Goal: Task Accomplishment & Management: Use online tool/utility

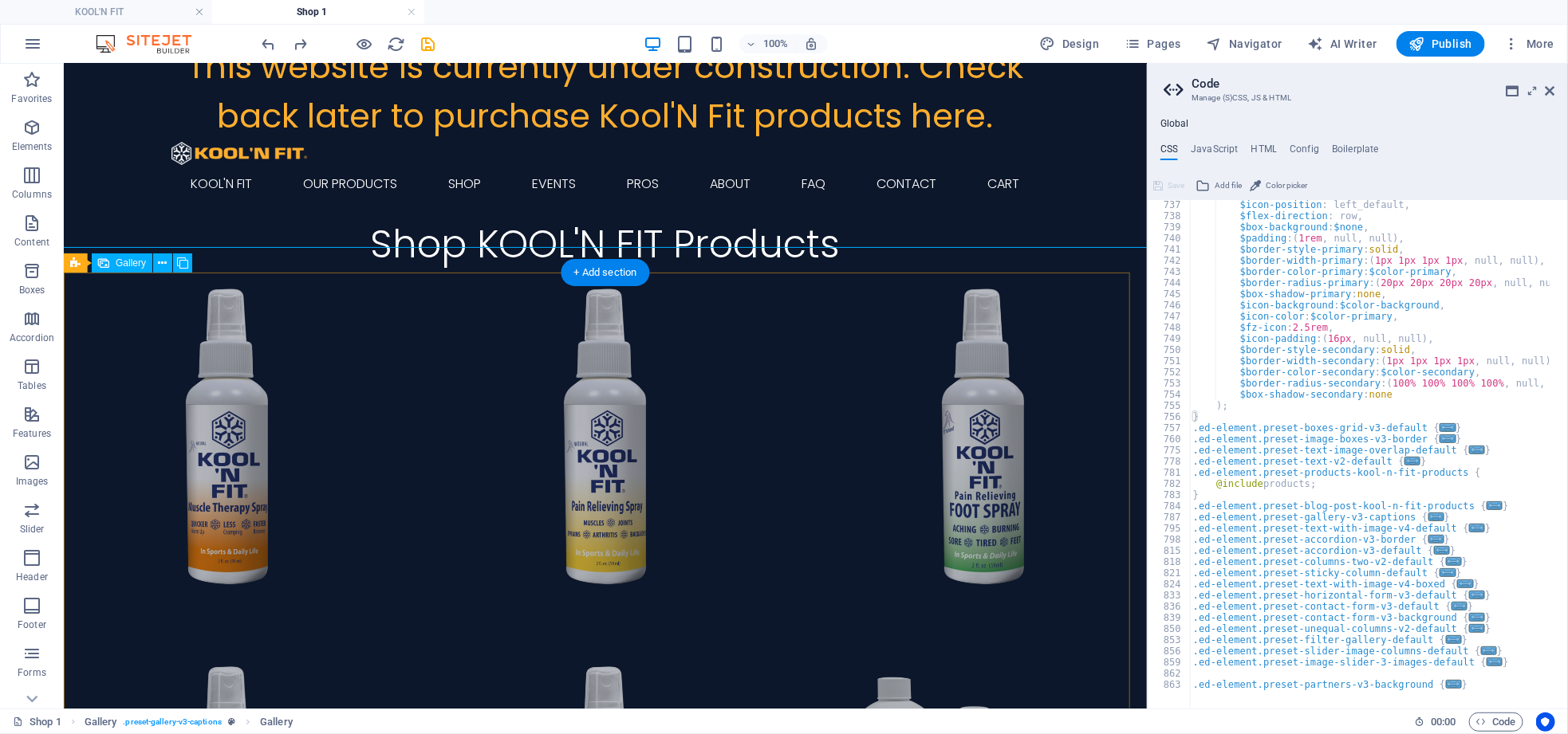
scroll to position [3651, 0]
click at [248, 452] on li at bounding box center [226, 436] width 327 height 327
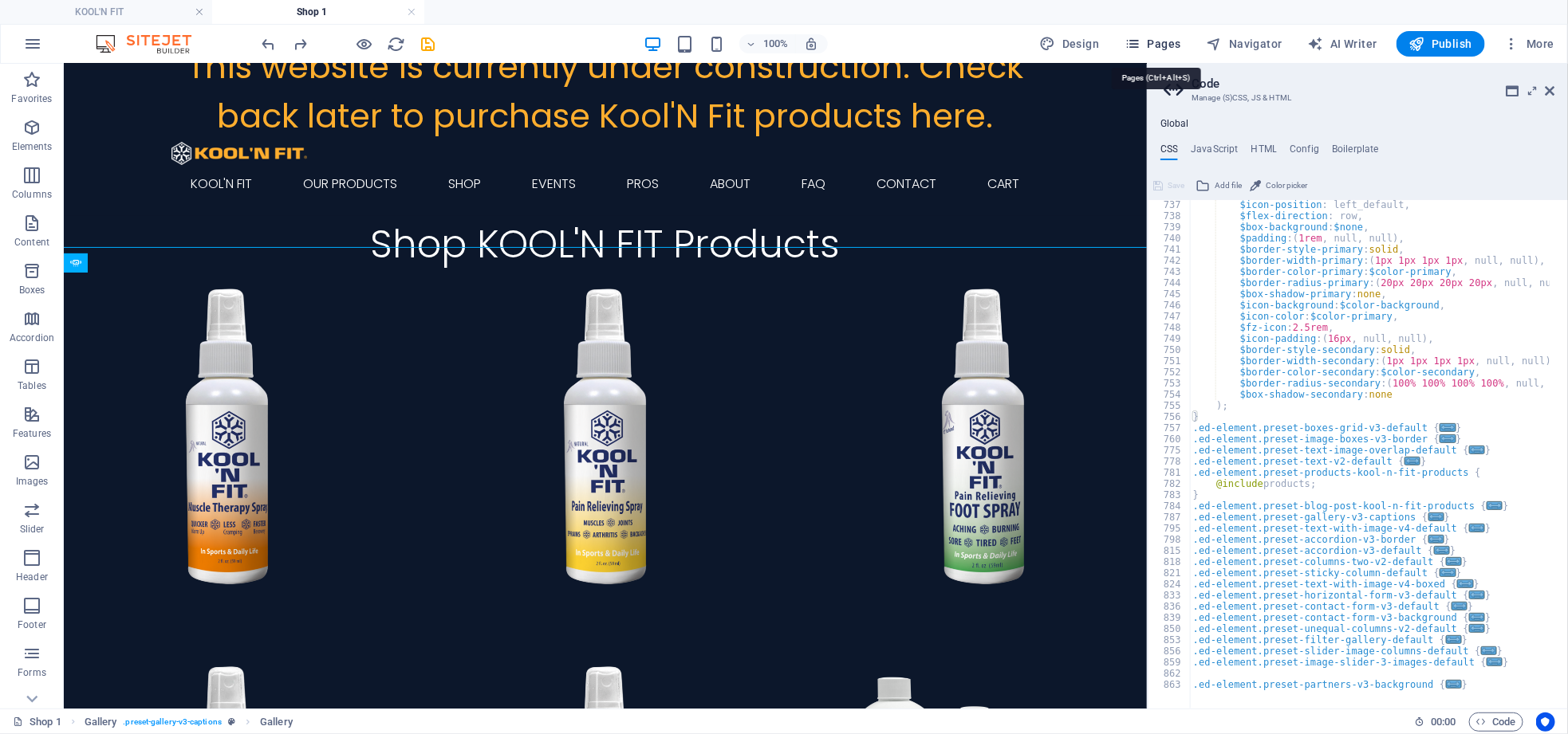
click at [1161, 31] on button "Pages" at bounding box center [1151, 44] width 68 height 26
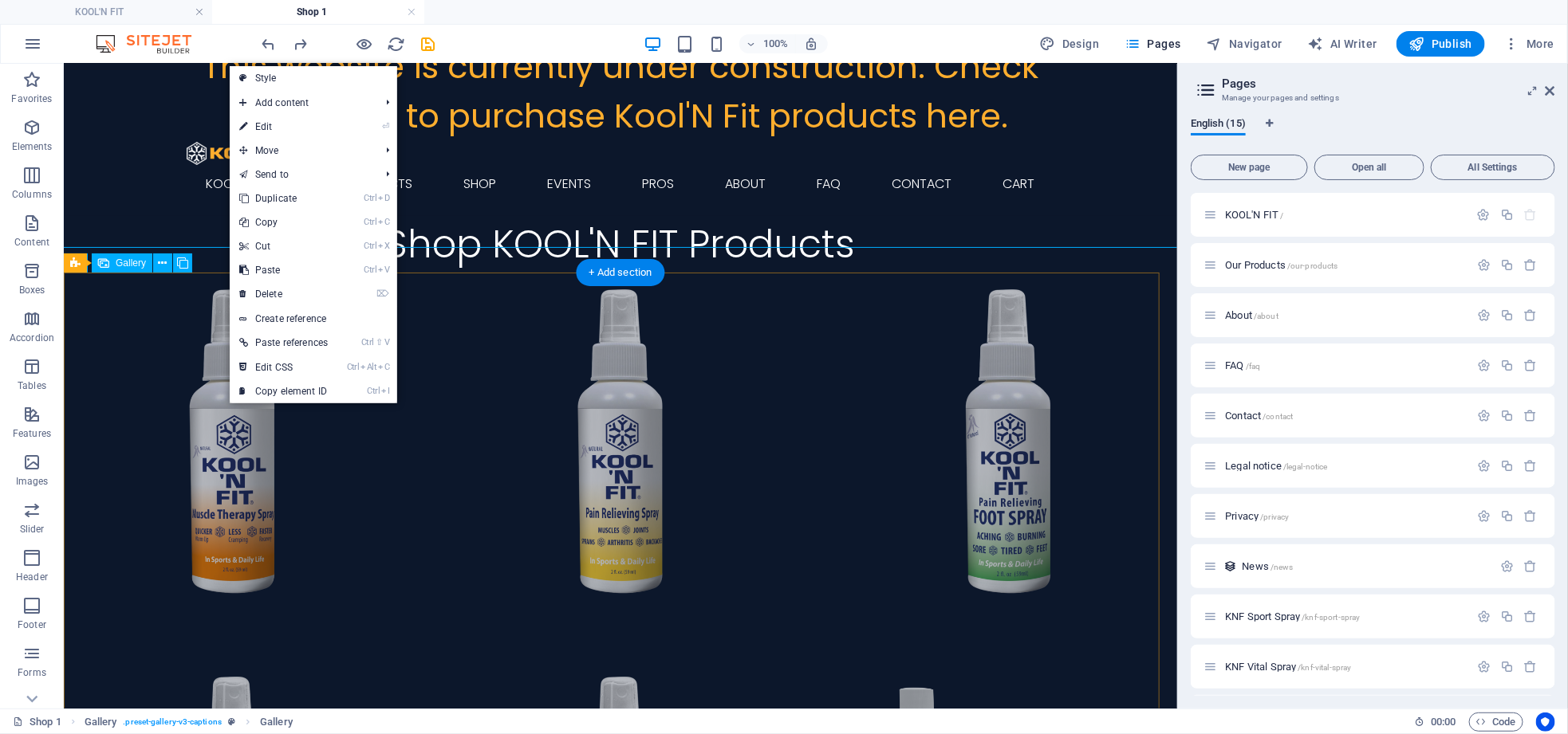
drag, startPoint x: 63, startPoint y: 451, endPoint x: 844, endPoint y: 351, distance: 787.4
click at [844, 351] on li at bounding box center [1008, 441] width 338 height 338
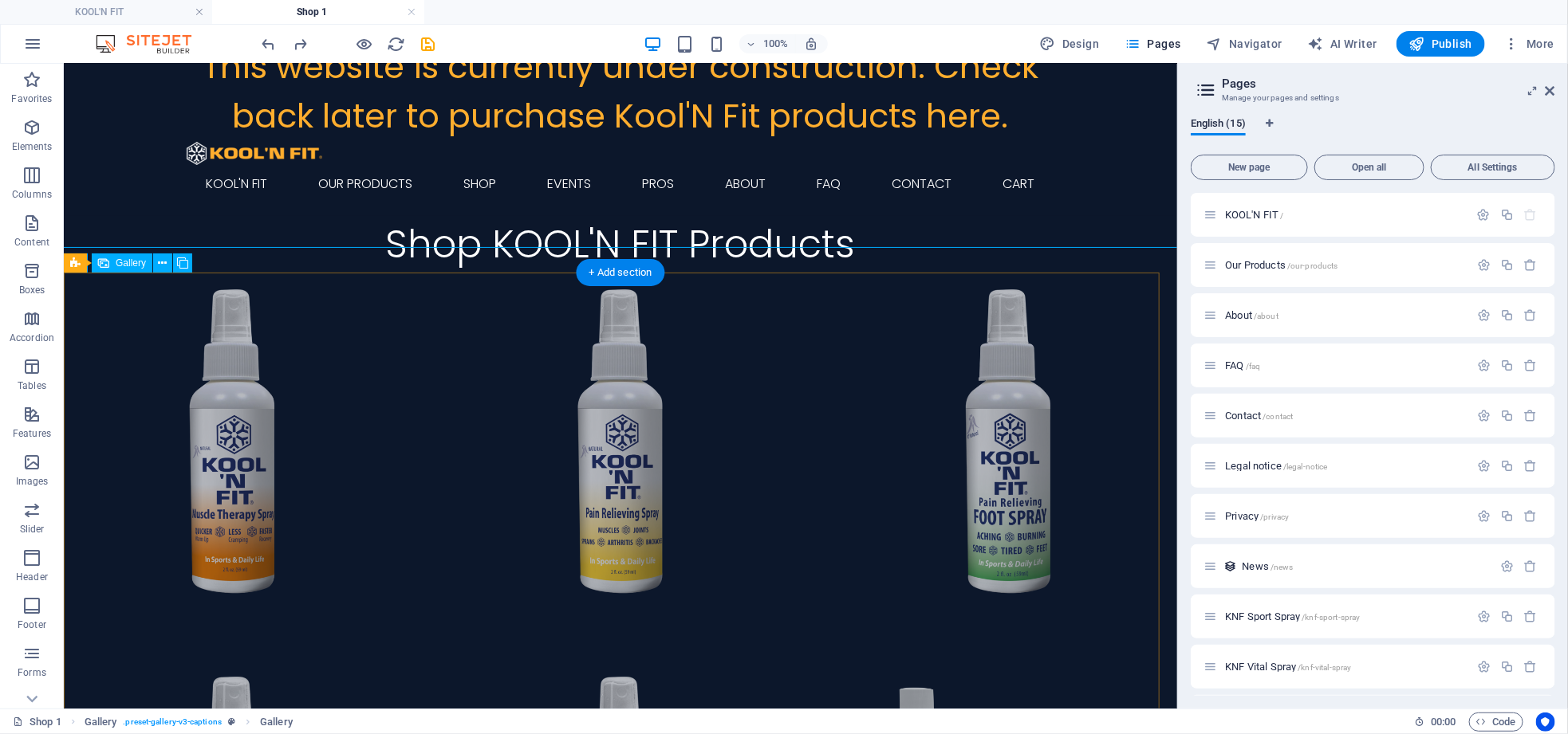
click at [230, 456] on li at bounding box center [232, 441] width 338 height 338
click at [206, 492] on li at bounding box center [232, 441] width 338 height 338
select select "4"
select select "px"
